Goal: Transaction & Acquisition: Obtain resource

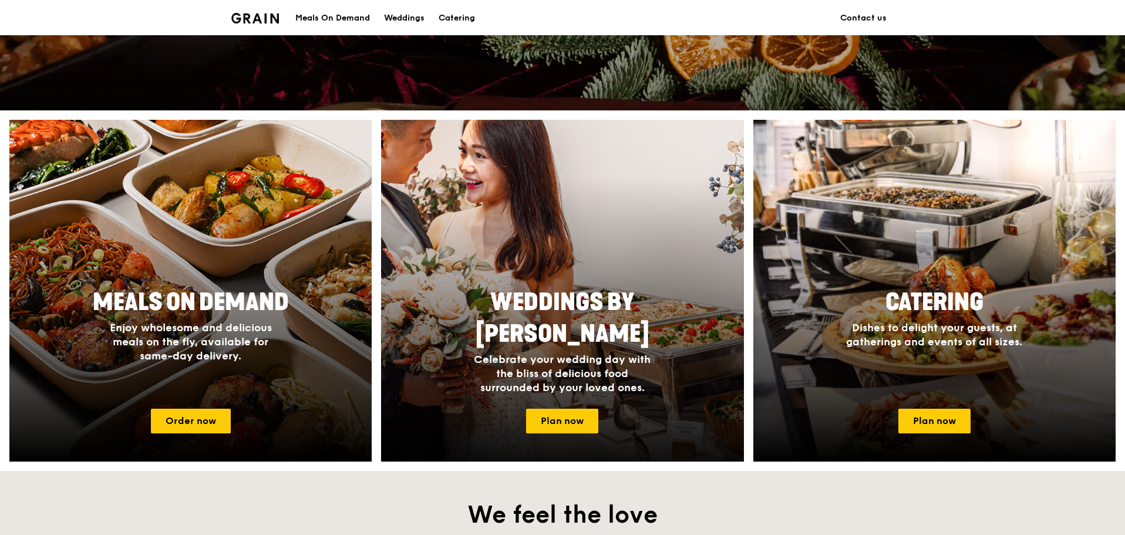
scroll to position [411, 0]
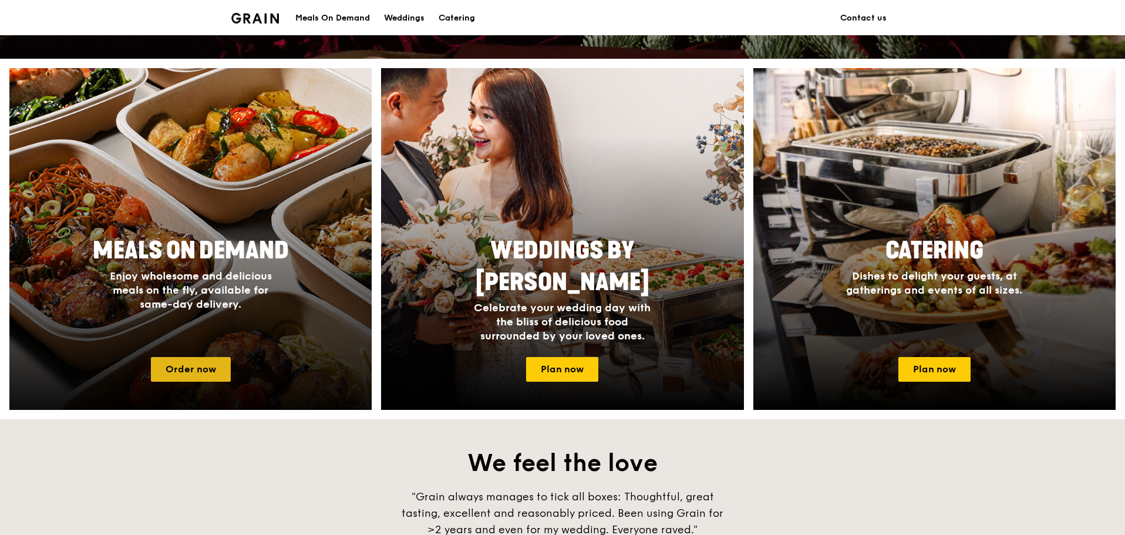
click at [203, 374] on link "Order now" at bounding box center [191, 369] width 80 height 25
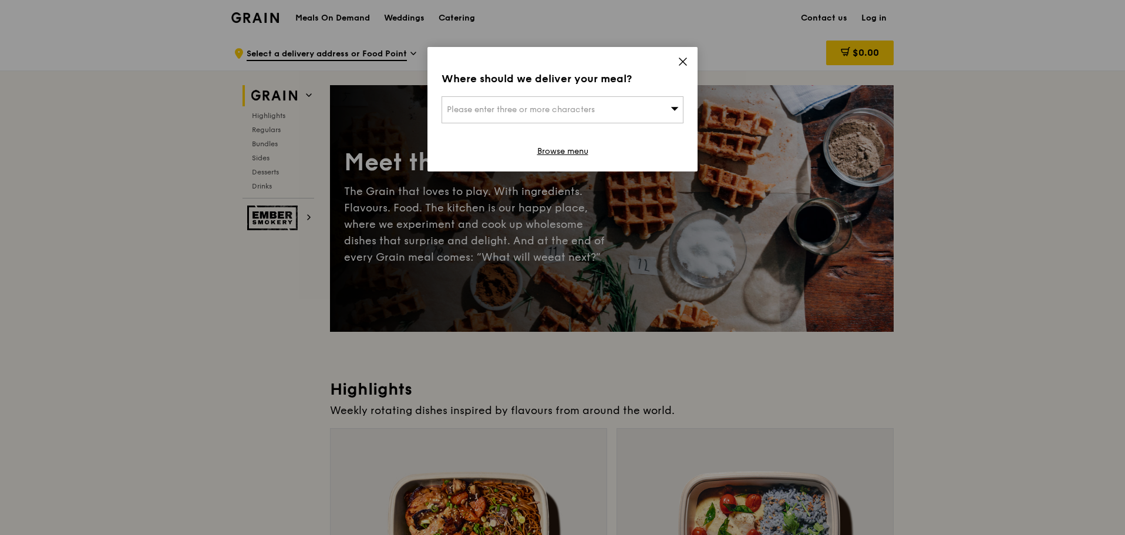
click at [684, 60] on icon at bounding box center [682, 61] width 7 height 7
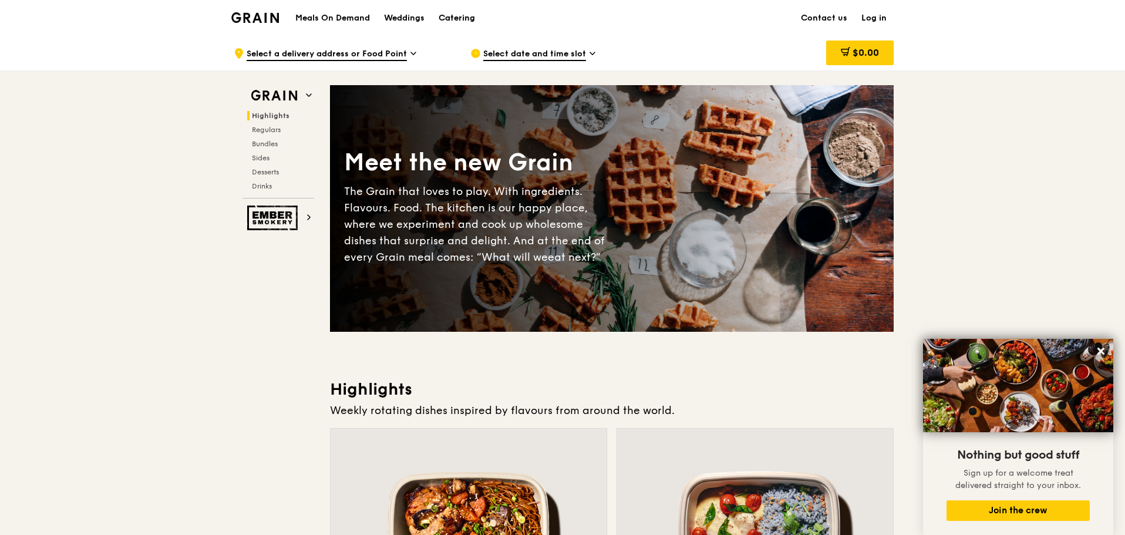
click at [451, 17] on div "Catering" at bounding box center [457, 18] width 36 height 35
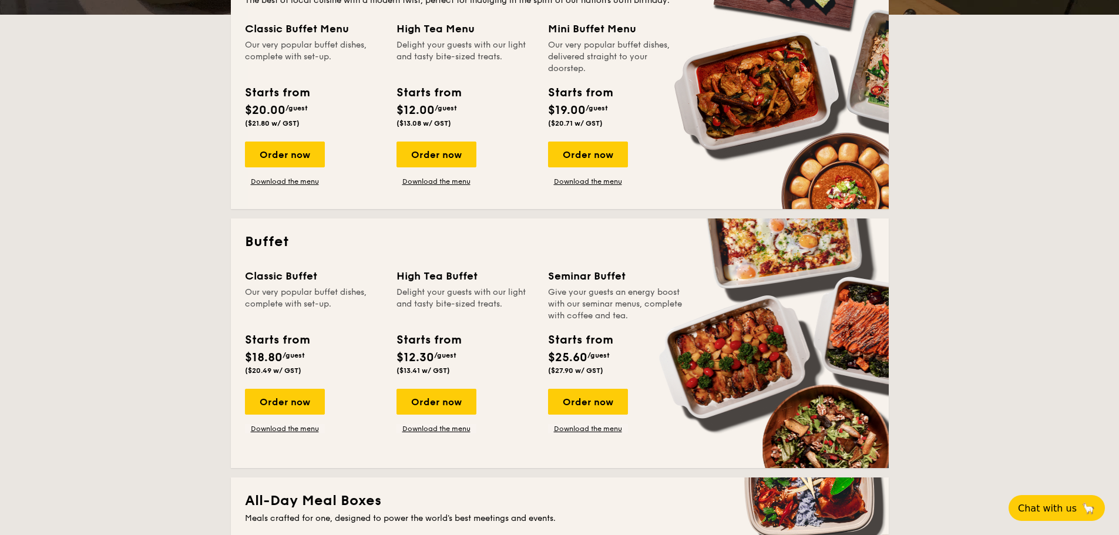
scroll to position [294, 0]
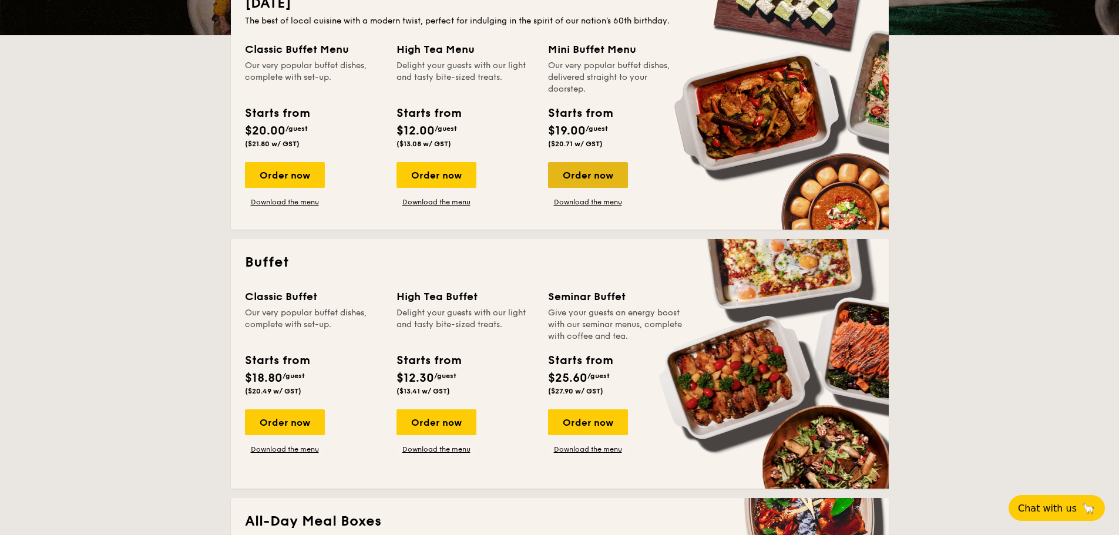
click at [602, 170] on div "Order now" at bounding box center [588, 175] width 80 height 26
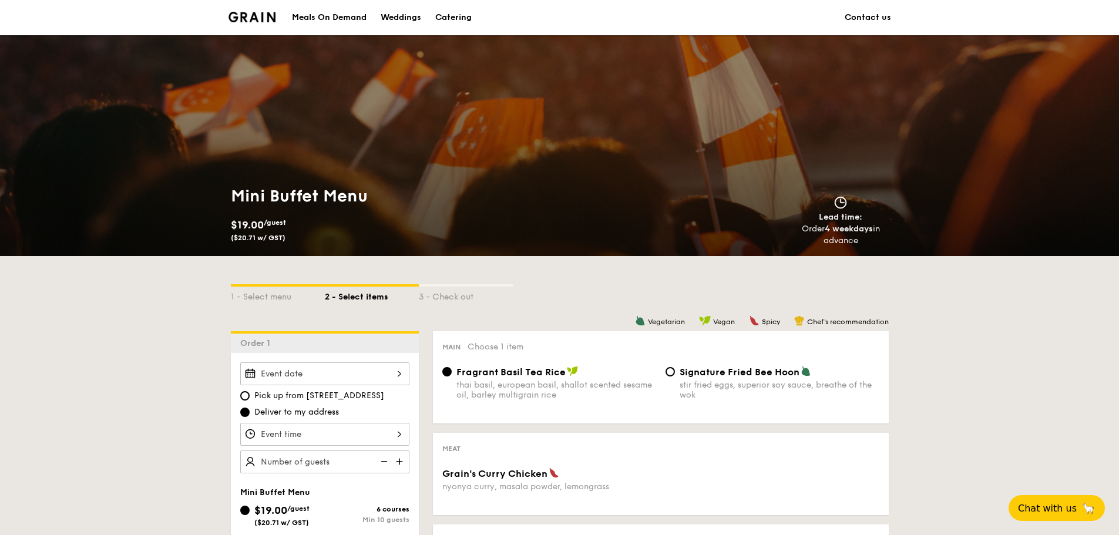
click at [449, 21] on div "Catering" at bounding box center [453, 17] width 36 height 35
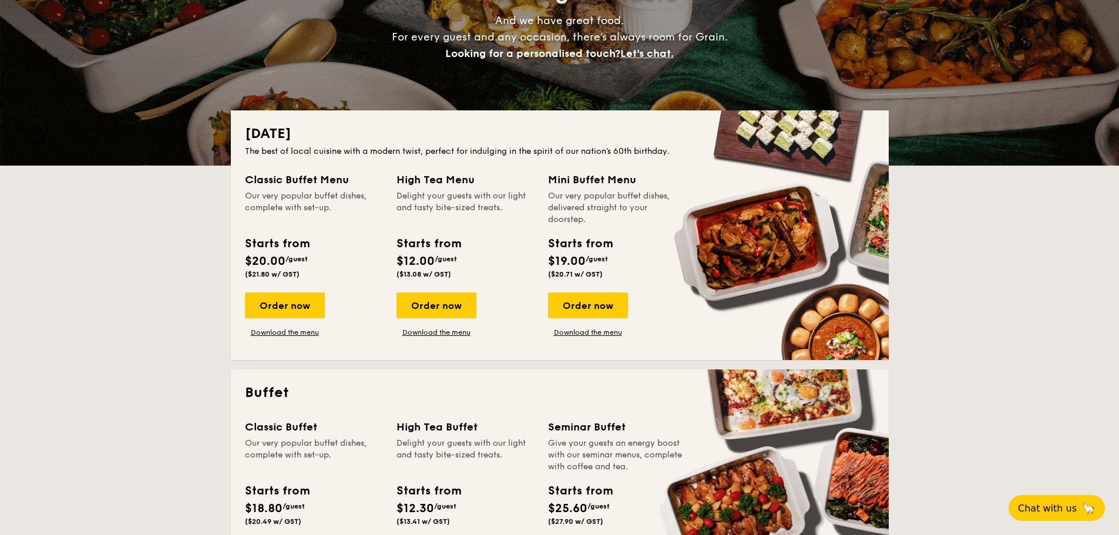
scroll to position [176, 0]
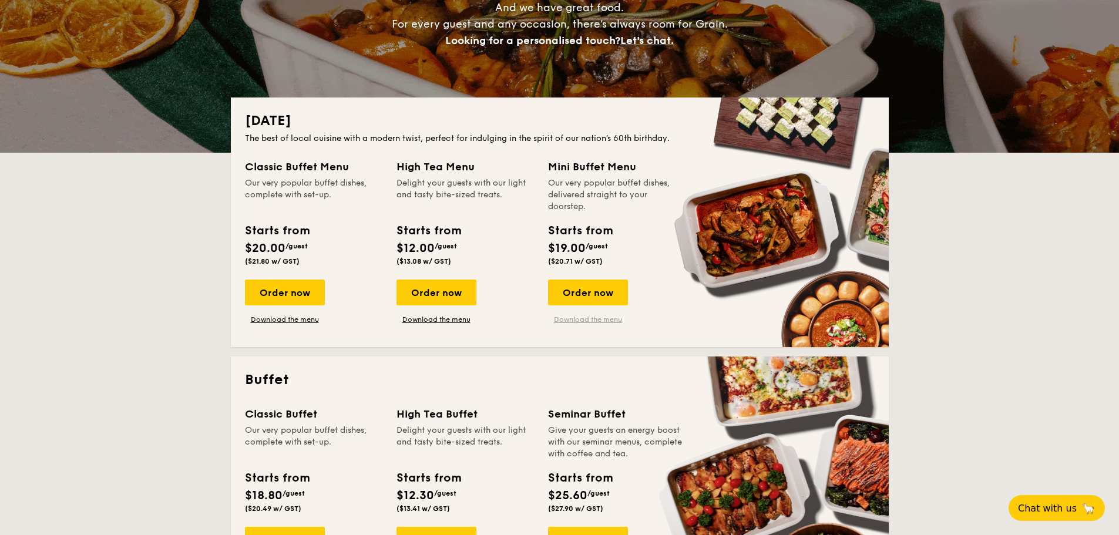
click at [596, 315] on link "Download the menu" at bounding box center [588, 319] width 80 height 9
